Goal: Navigation & Orientation: Find specific page/section

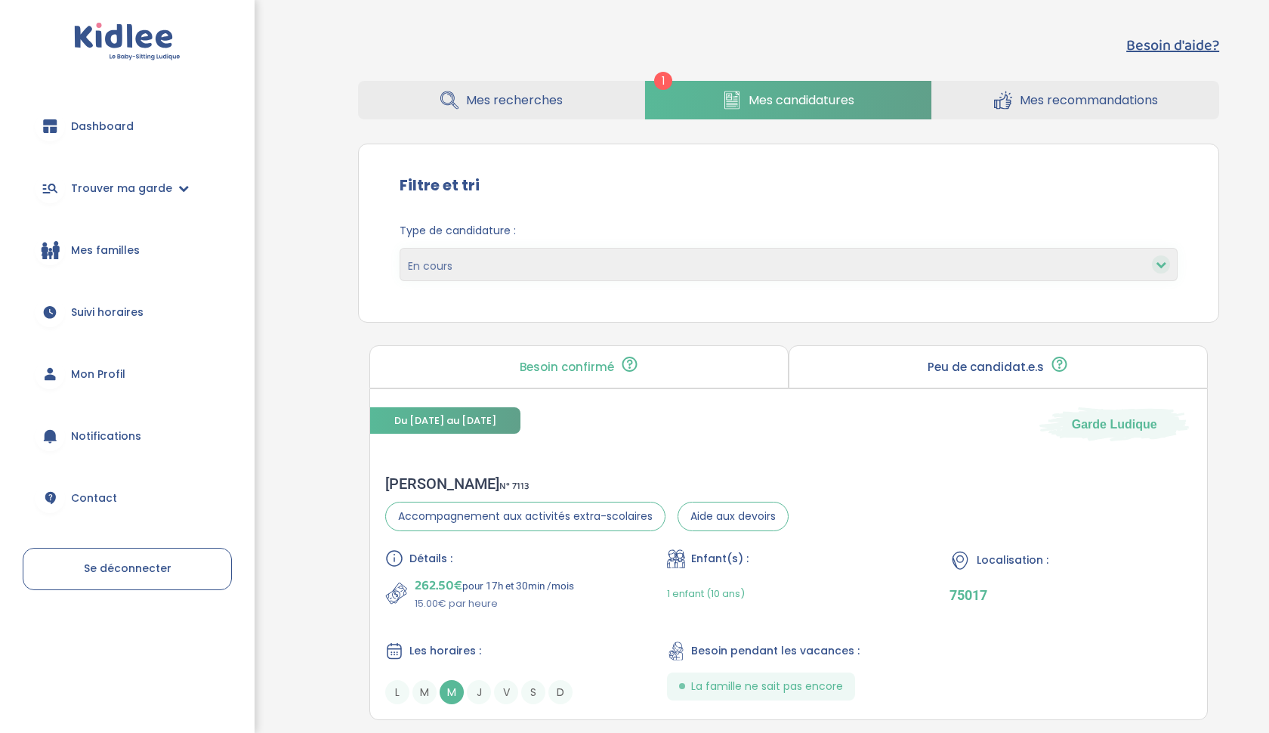
click at [758, 96] on span "Mes candidatures" at bounding box center [801, 100] width 106 height 19
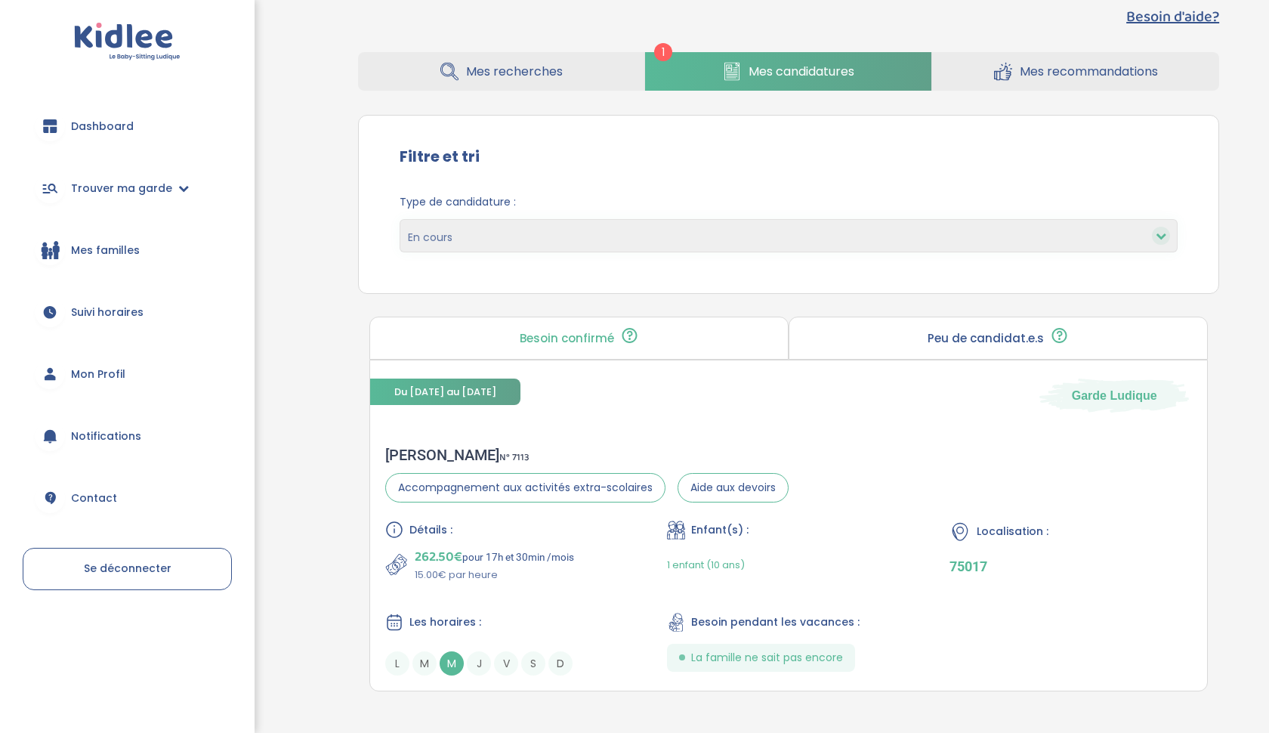
scroll to position [27, 0]
click at [98, 121] on span "Dashboard" at bounding box center [102, 127] width 63 height 16
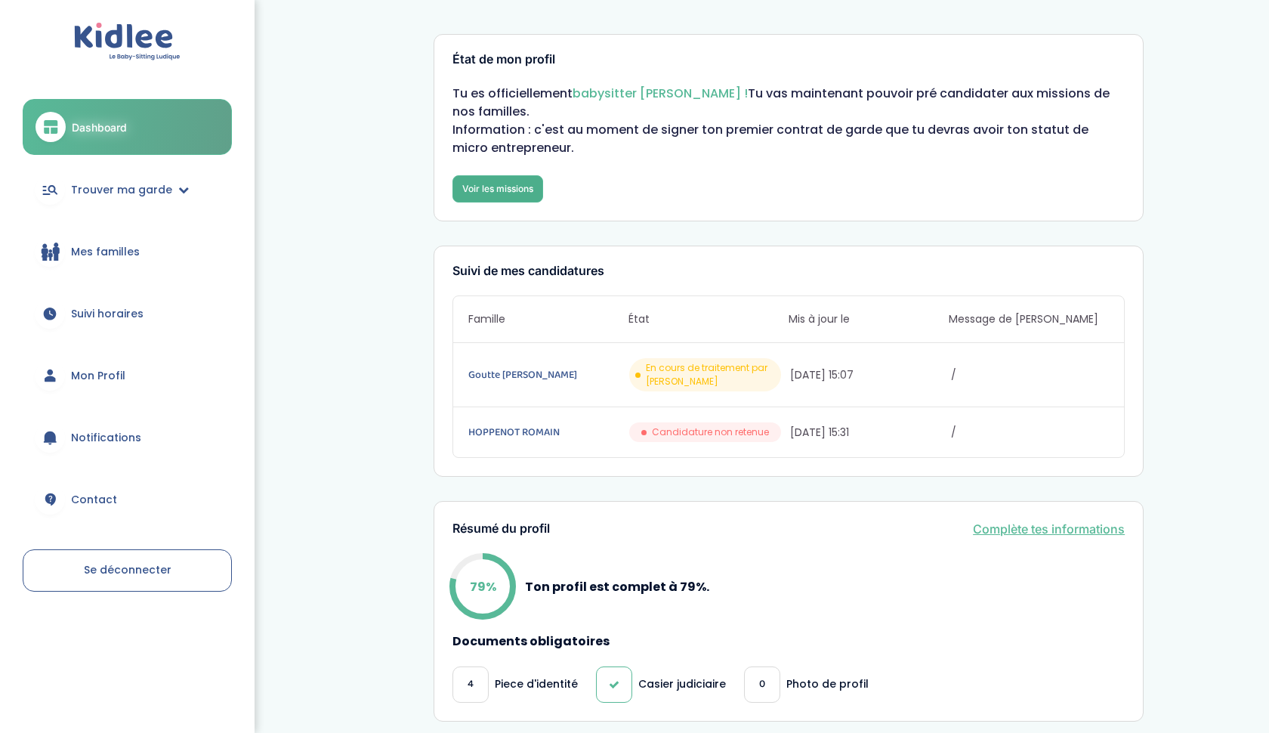
click at [520, 186] on link "Voir les missions" at bounding box center [497, 188] width 91 height 27
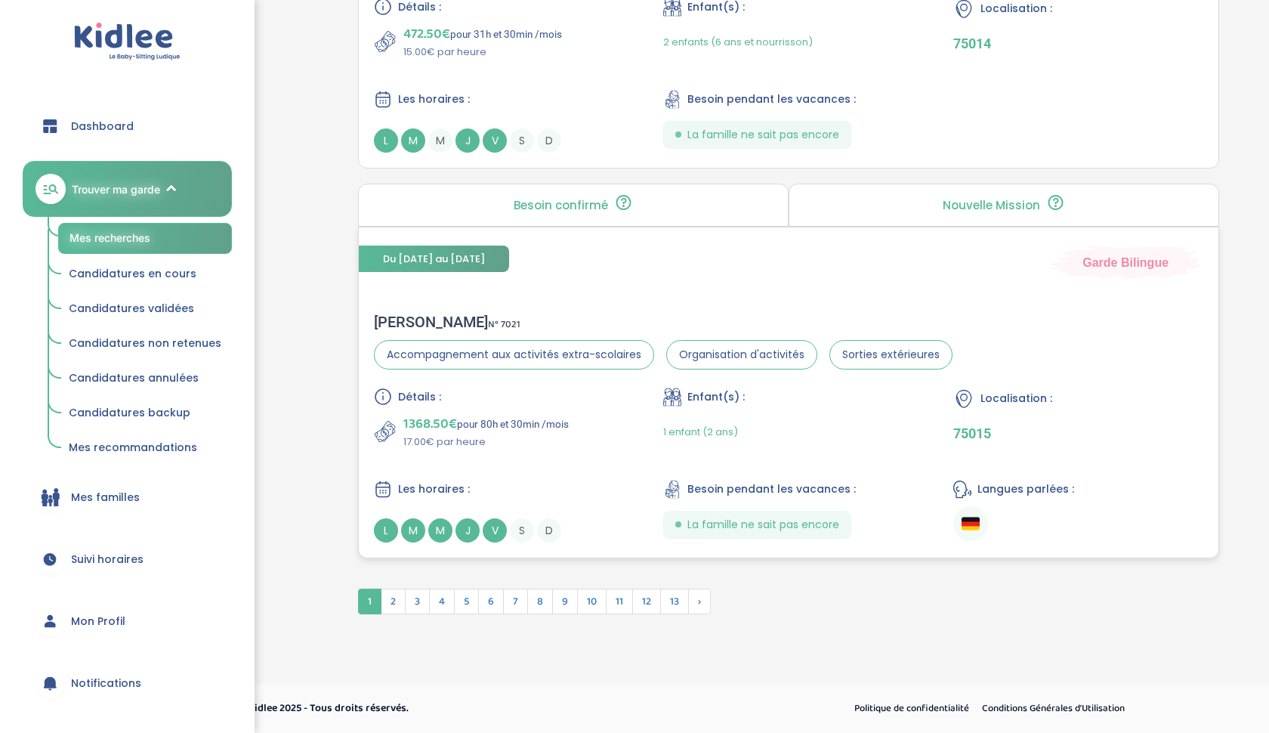
scroll to position [3915, 0]
click at [113, 617] on span "Mon Profil" at bounding box center [98, 621] width 54 height 16
